Goal: Task Accomplishment & Management: Manage account settings

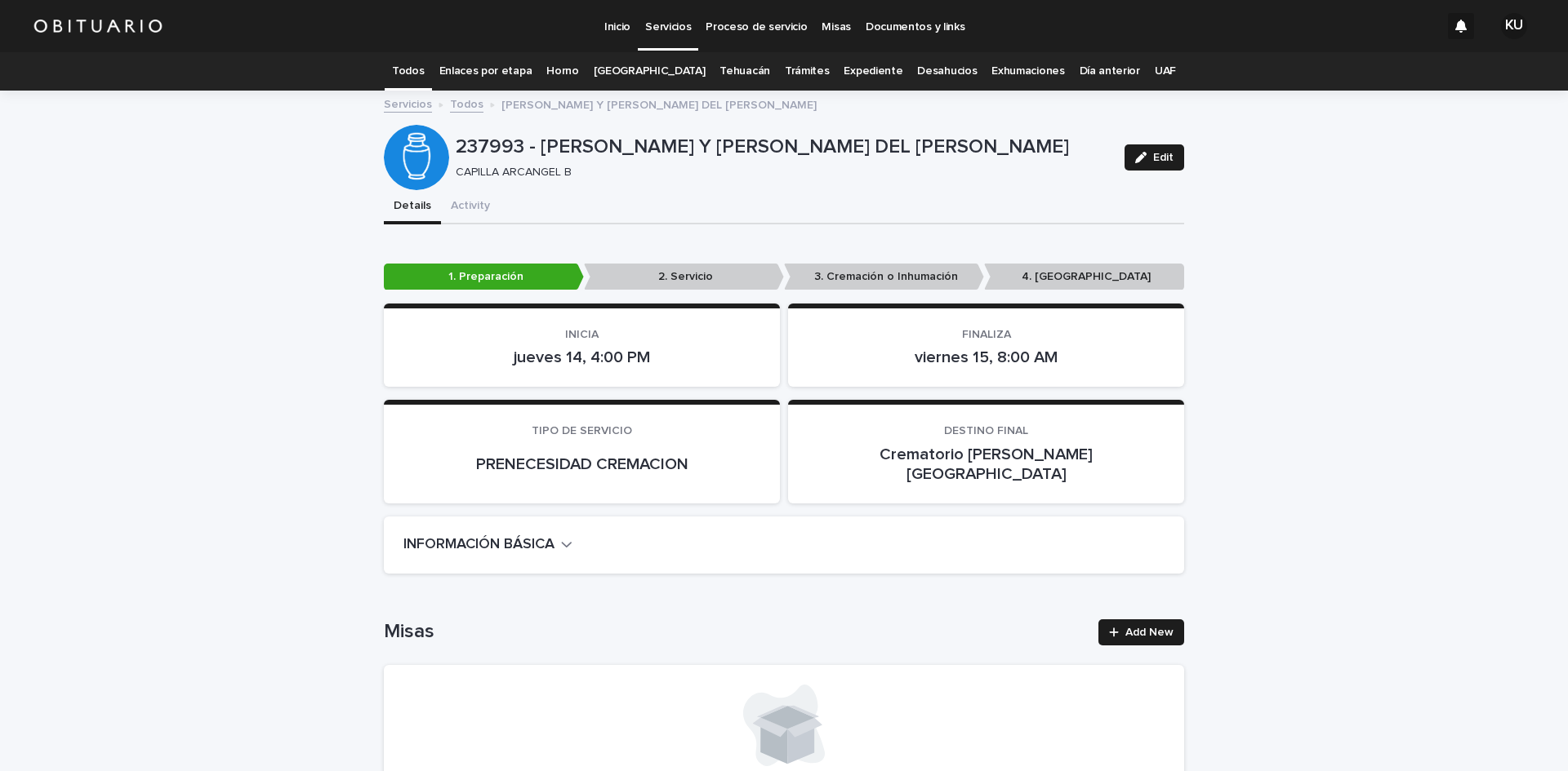
click at [424, 73] on link "Todos" at bounding box center [407, 71] width 32 height 39
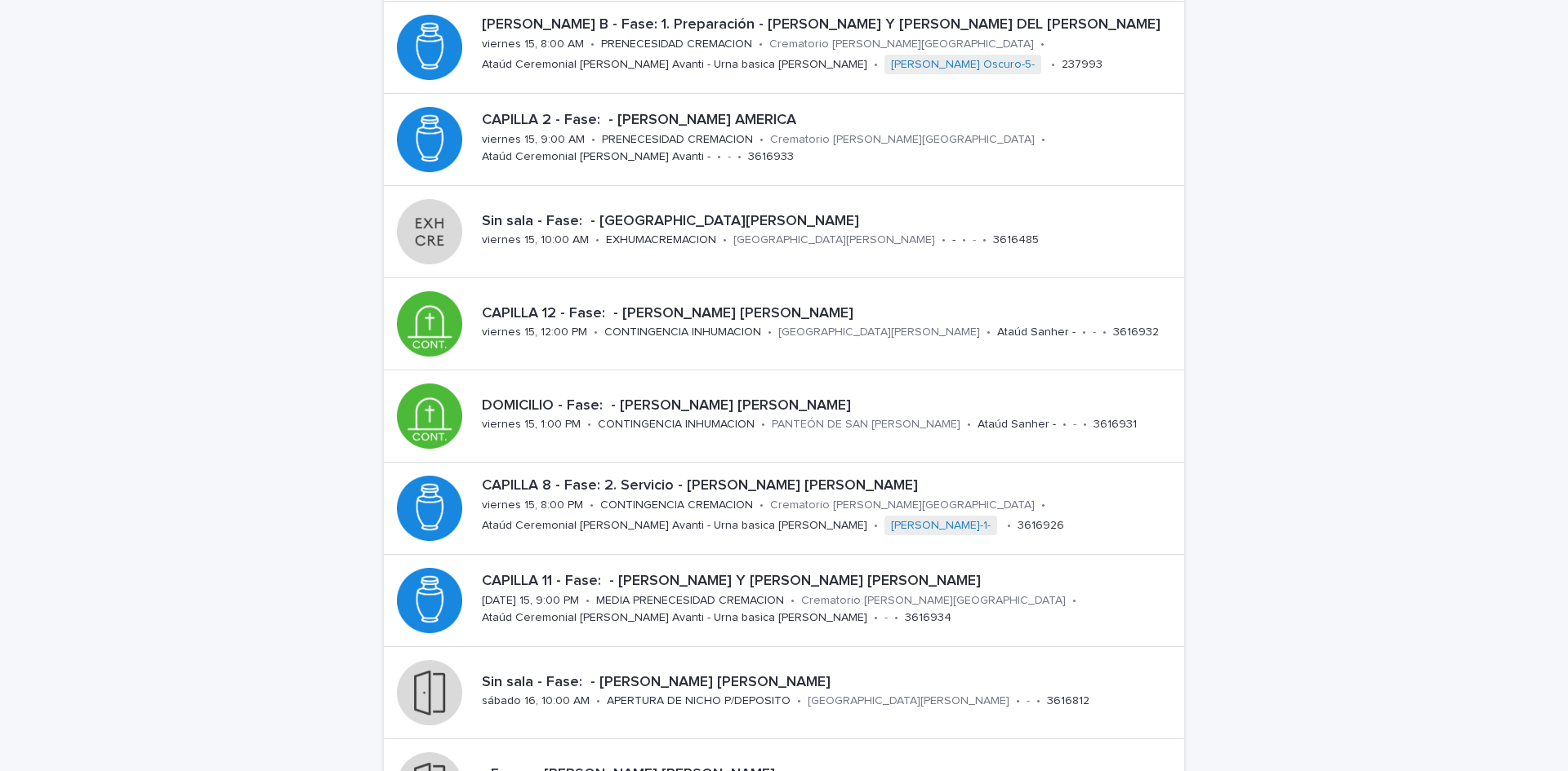
scroll to position [294, 0]
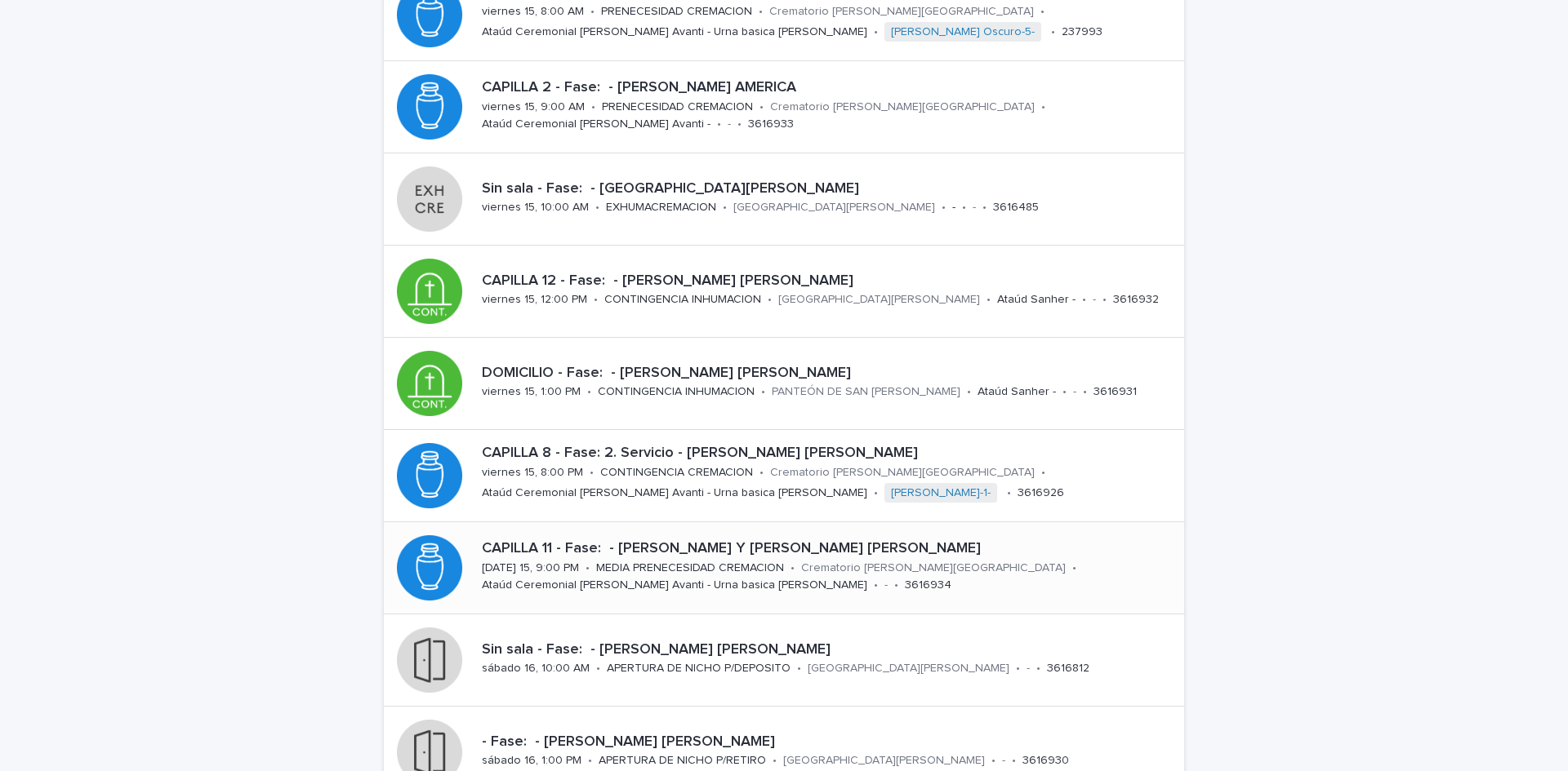
click at [658, 552] on p "CAPILLA 11 - Fase: - [PERSON_NAME] Y [PERSON_NAME] [PERSON_NAME]" at bounding box center [829, 549] width 695 height 18
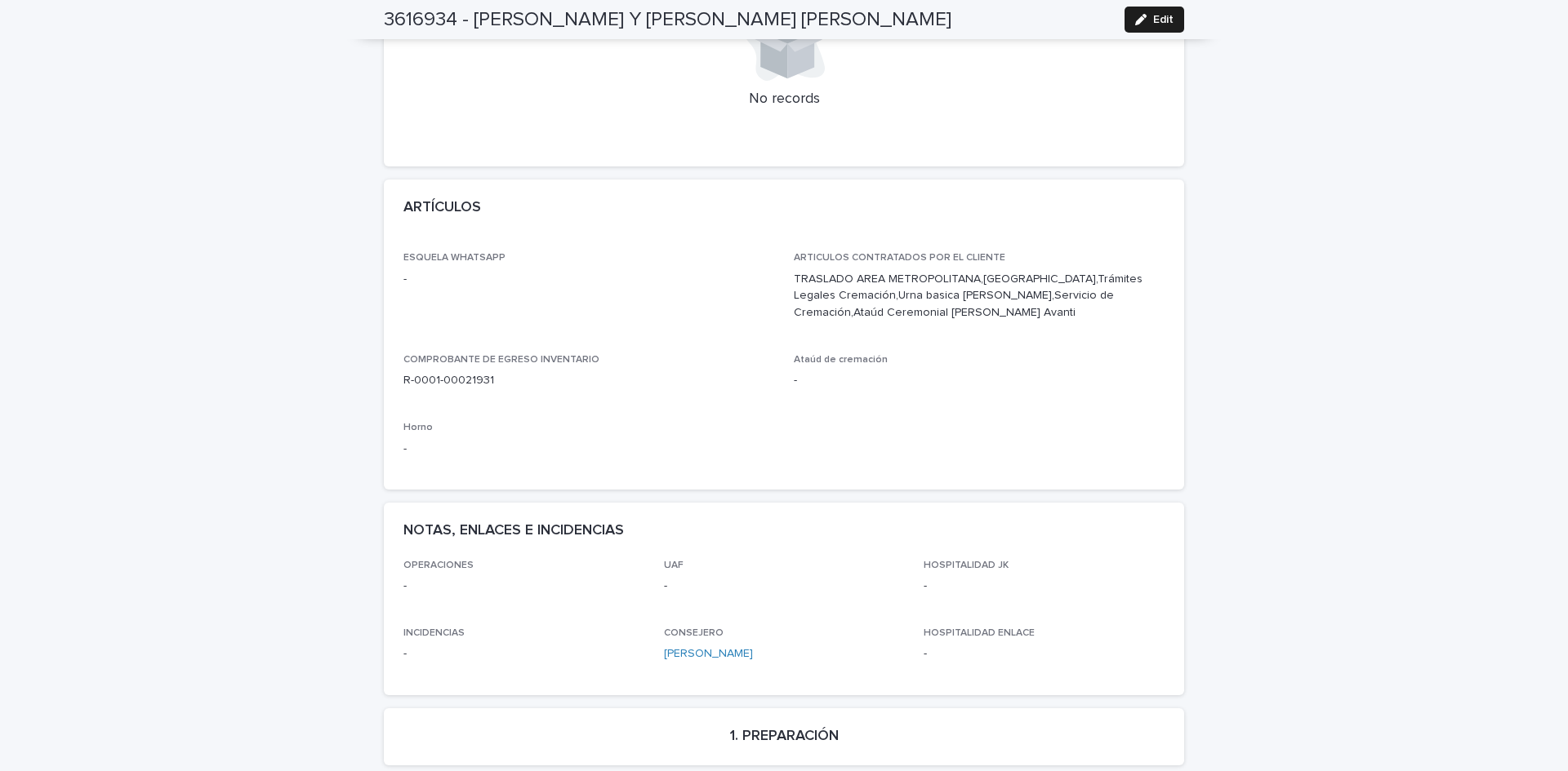
scroll to position [708, 0]
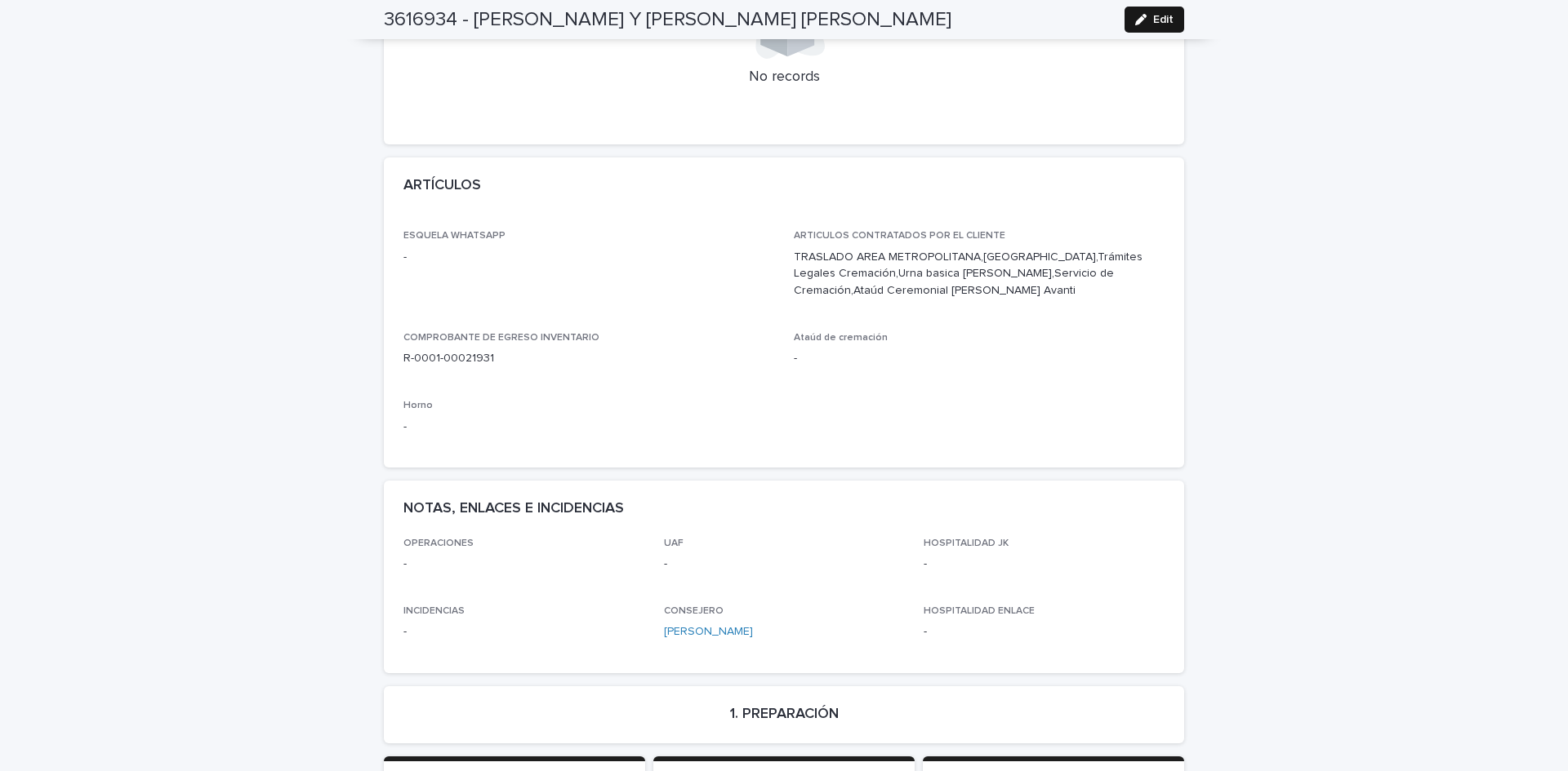
click at [1138, 19] on icon "button" at bounding box center [1141, 20] width 12 height 12
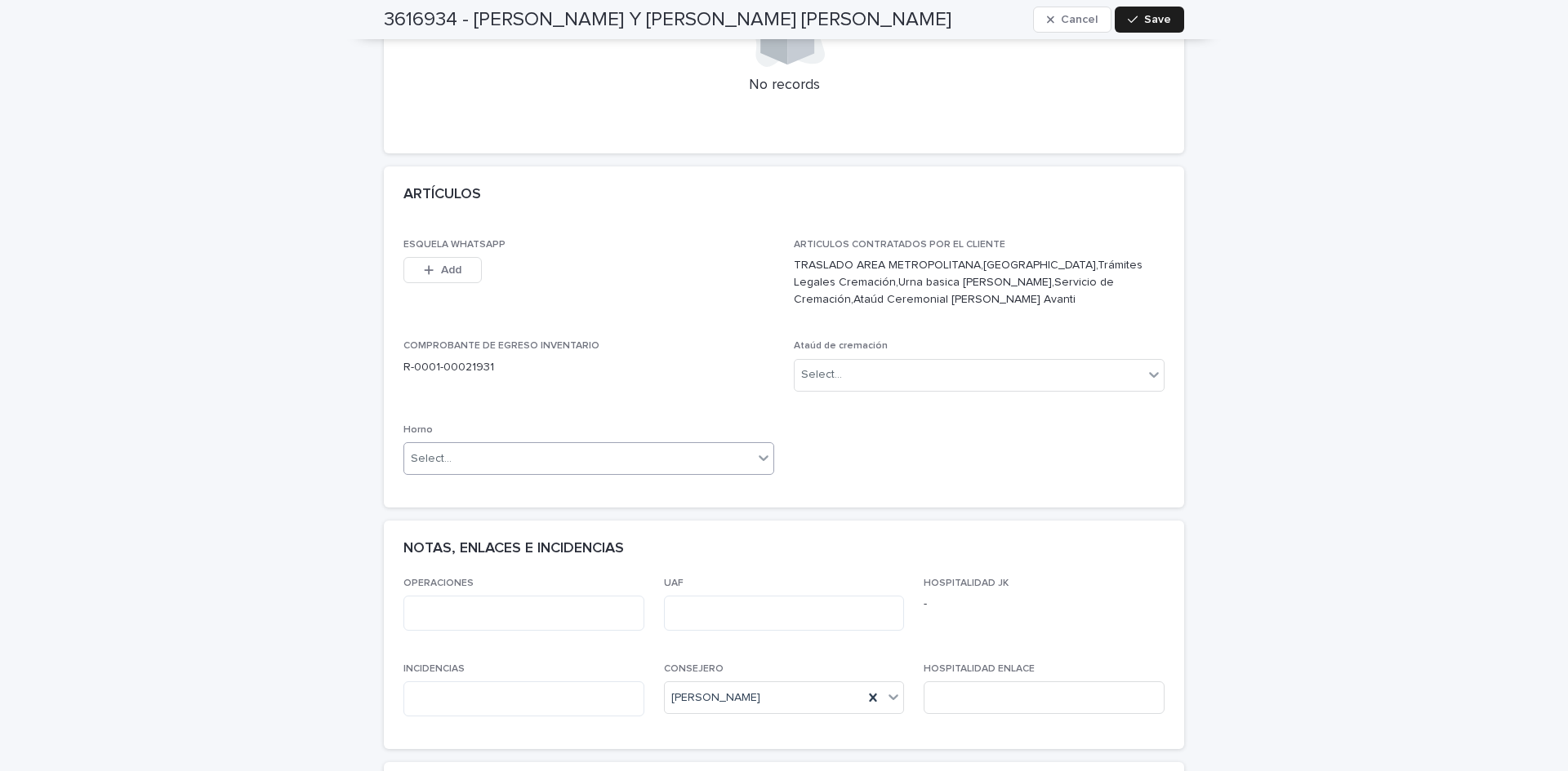
click at [763, 449] on icon at bounding box center [764, 458] width 16 height 16
click at [427, 463] on span "Horno A" at bounding box center [430, 461] width 50 height 18
click at [1160, 11] on button "Save" at bounding box center [1149, 20] width 69 height 26
